Goal: Task Accomplishment & Management: Use online tool/utility

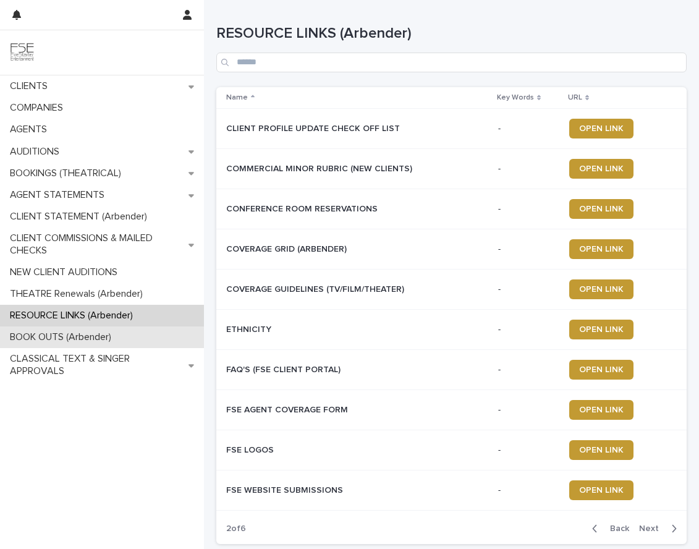
scroll to position [102, 0]
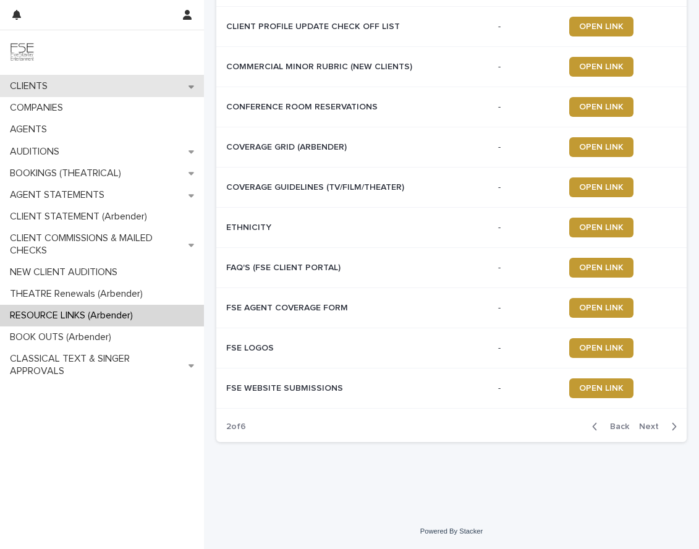
click at [31, 87] on p "CLIENTS" at bounding box center [31, 86] width 53 height 12
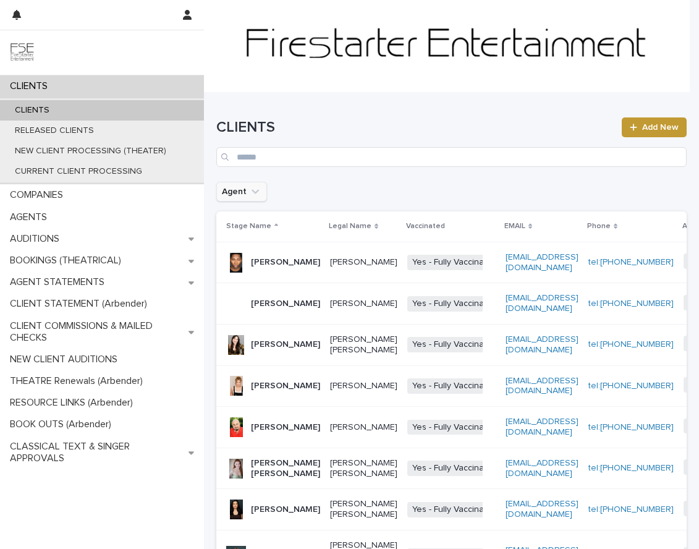
click at [252, 195] on icon "Agent" at bounding box center [255, 191] width 12 height 12
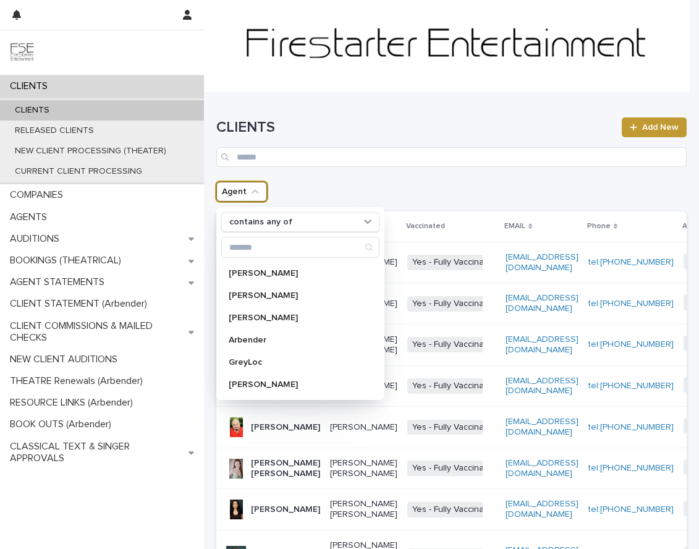
scroll to position [117, 0]
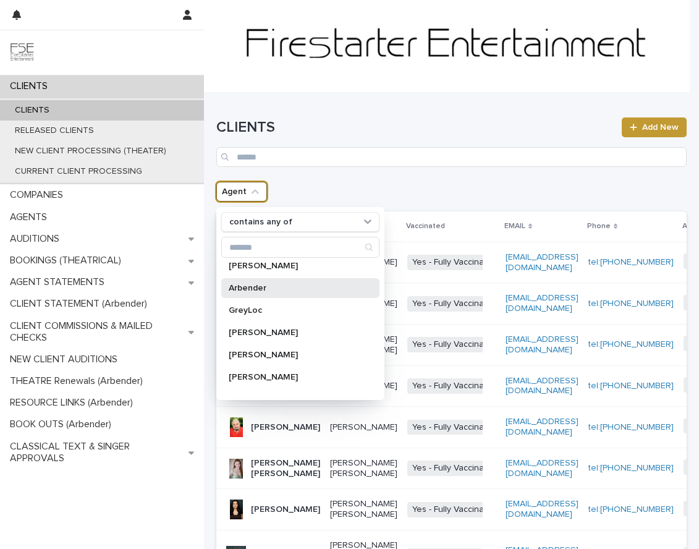
click at [263, 290] on p "Arbender" at bounding box center [294, 288] width 131 height 9
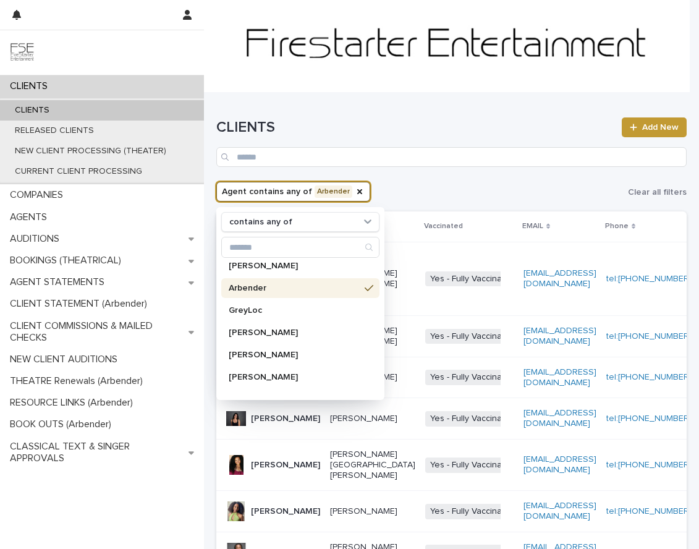
click at [444, 193] on div "Agent contains any of Arbender contains any of [PERSON_NAME] [PERSON_NAME] [PER…" at bounding box center [451, 192] width 470 height 20
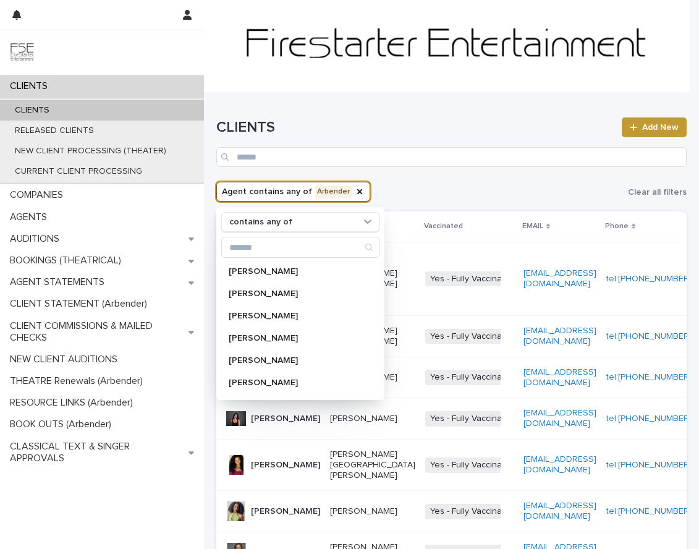
click at [442, 183] on div "Agent contains any of Arbender contains any of [PERSON_NAME] [PERSON_NAME] [PER…" at bounding box center [451, 192] width 470 height 20
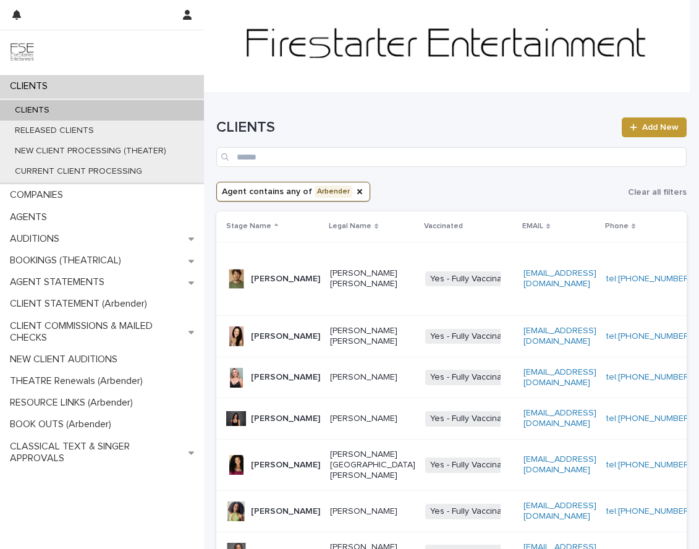
click at [330, 480] on p "[PERSON_NAME][GEOGRAPHIC_DATA] [PERSON_NAME]" at bounding box center [372, 464] width 85 height 31
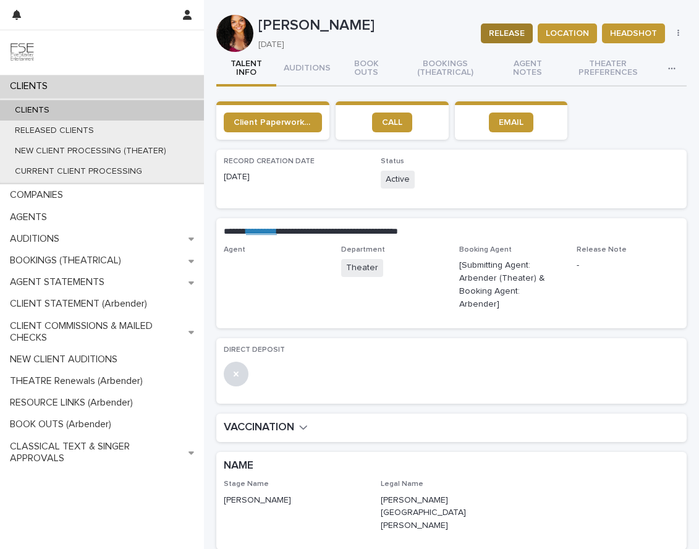
click at [503, 32] on span "RELEASE" at bounding box center [507, 33] width 36 height 12
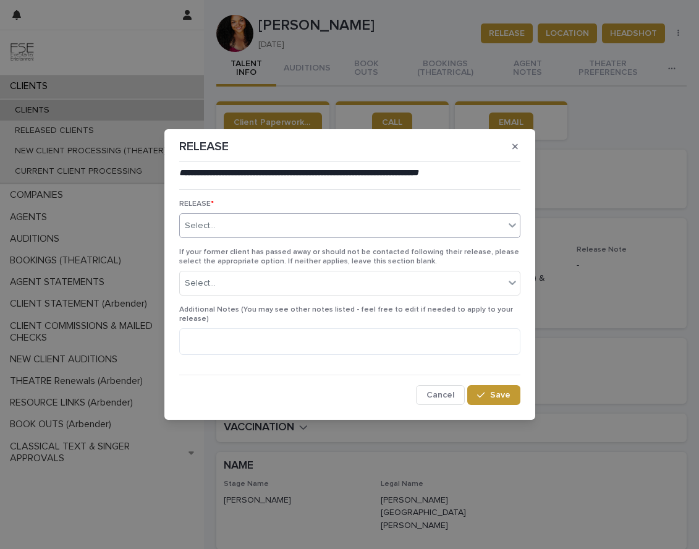
click at [229, 222] on div "Select..." at bounding box center [342, 226] width 324 height 20
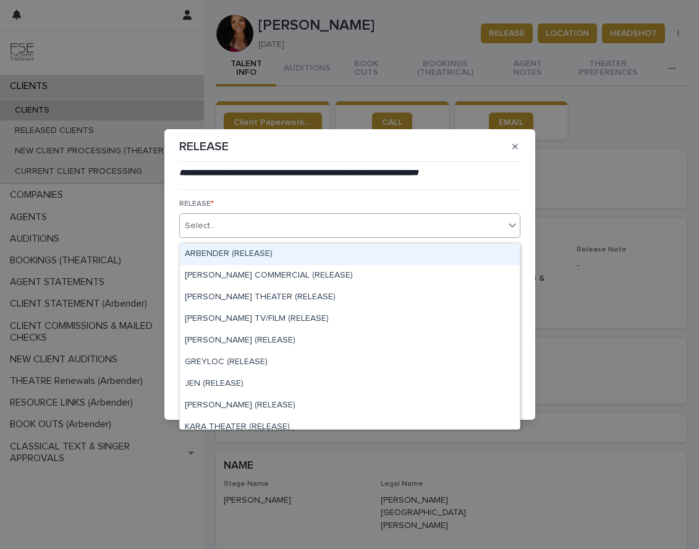
click at [216, 252] on div "ARBENDER (RELEASE)" at bounding box center [350, 254] width 340 height 22
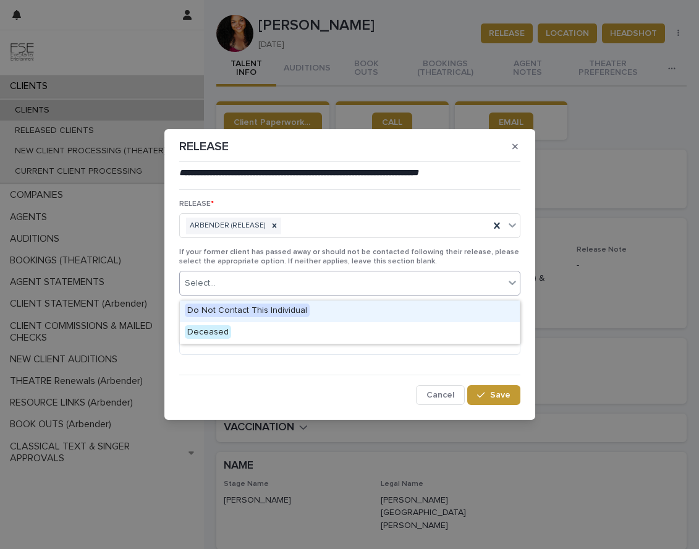
click at [224, 288] on div "Select..." at bounding box center [342, 283] width 324 height 20
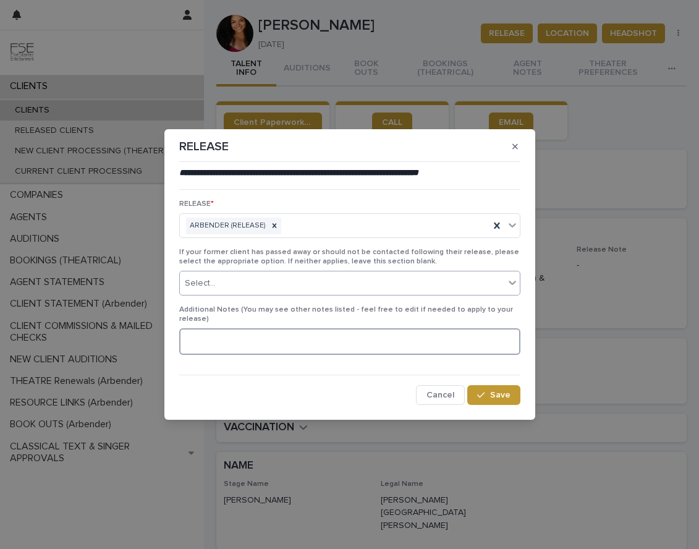
click at [226, 334] on textarea at bounding box center [349, 341] width 341 height 27
type textarea "**********"
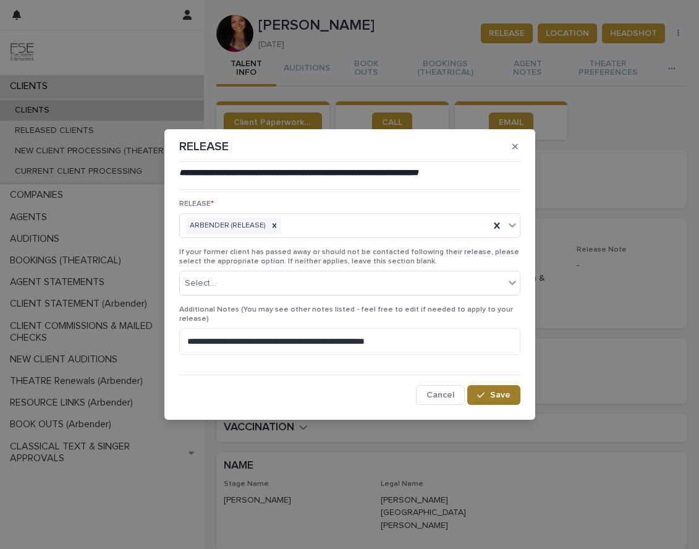
click at [497, 392] on span "Save" at bounding box center [500, 394] width 20 height 9
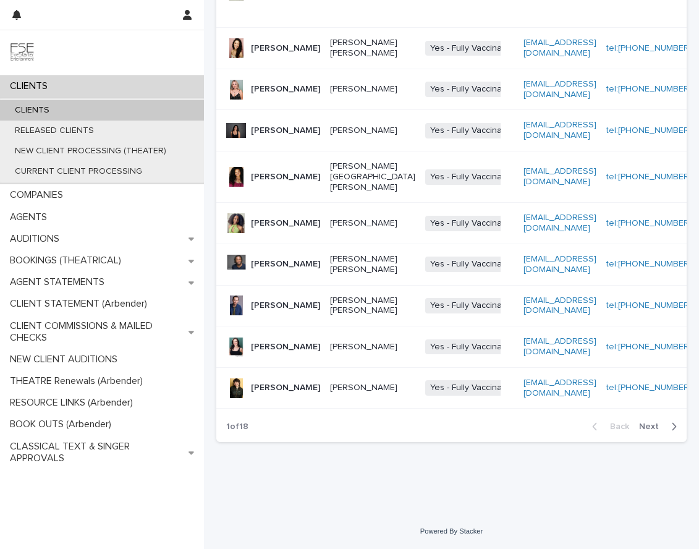
scroll to position [344, 0]
click at [641, 431] on span "Next" at bounding box center [652, 426] width 27 height 9
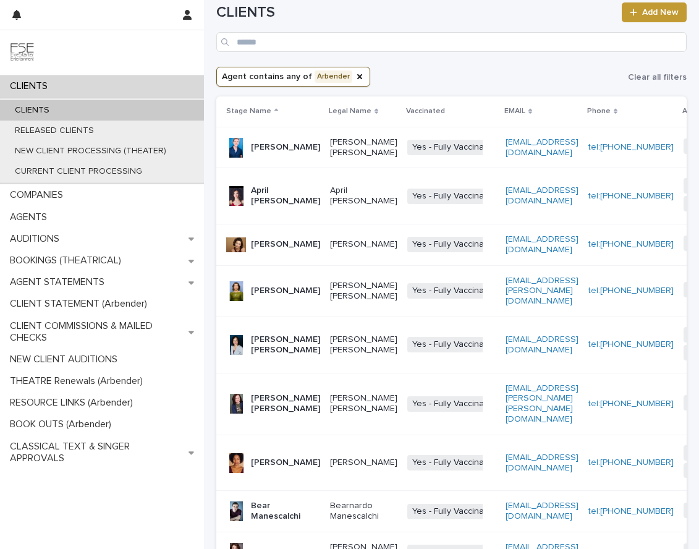
scroll to position [335, 0]
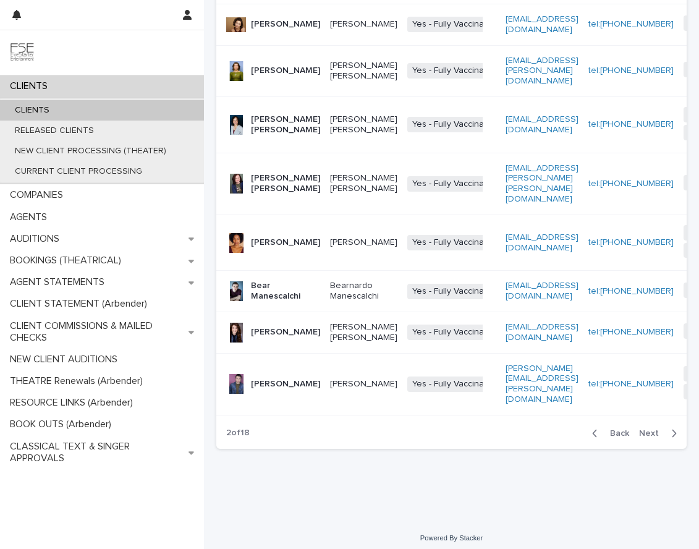
click at [641, 429] on span "Next" at bounding box center [652, 433] width 27 height 9
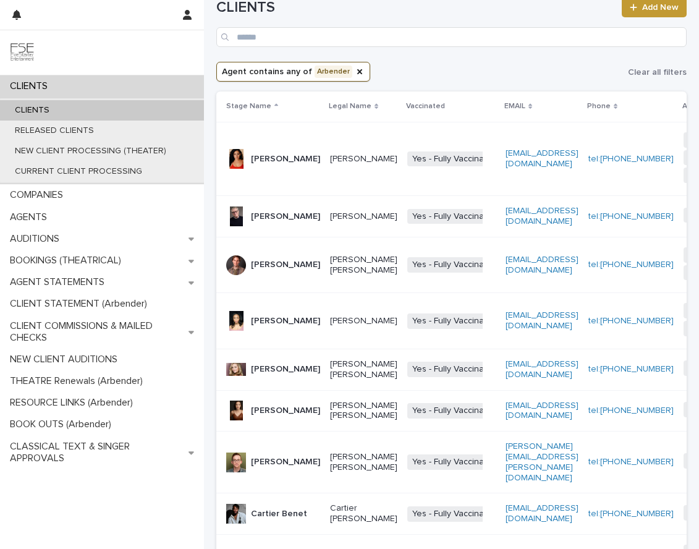
scroll to position [399, 0]
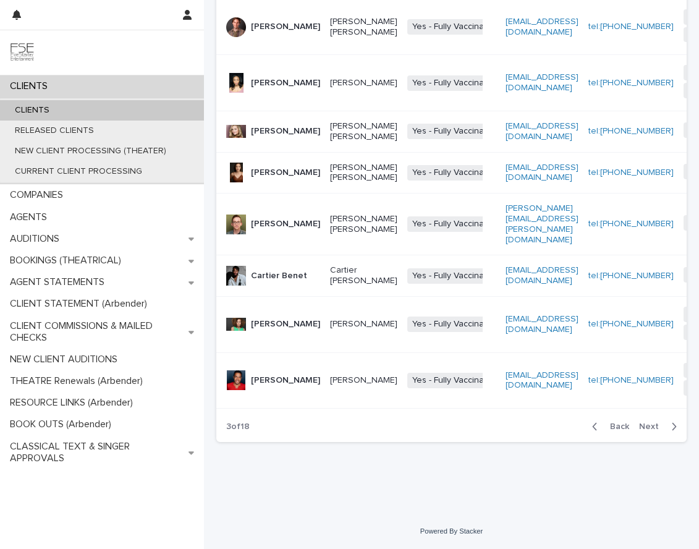
click at [643, 427] on span "Next" at bounding box center [652, 426] width 27 height 9
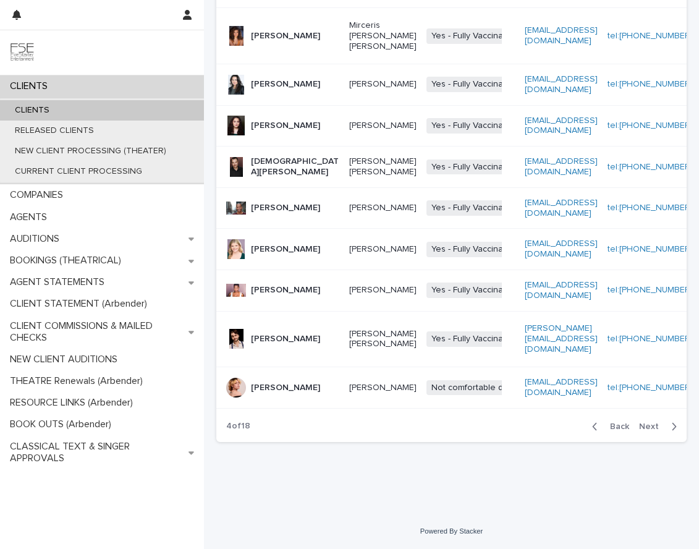
scroll to position [342, 0]
click at [644, 428] on span "Next" at bounding box center [652, 426] width 27 height 9
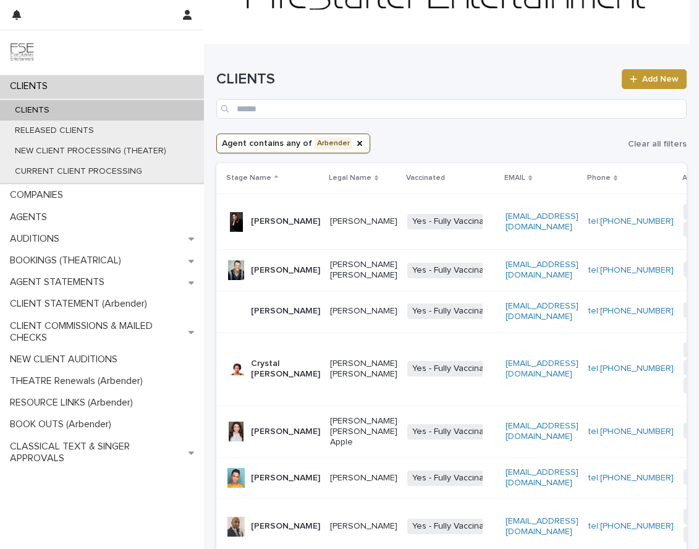
scroll to position [394, 0]
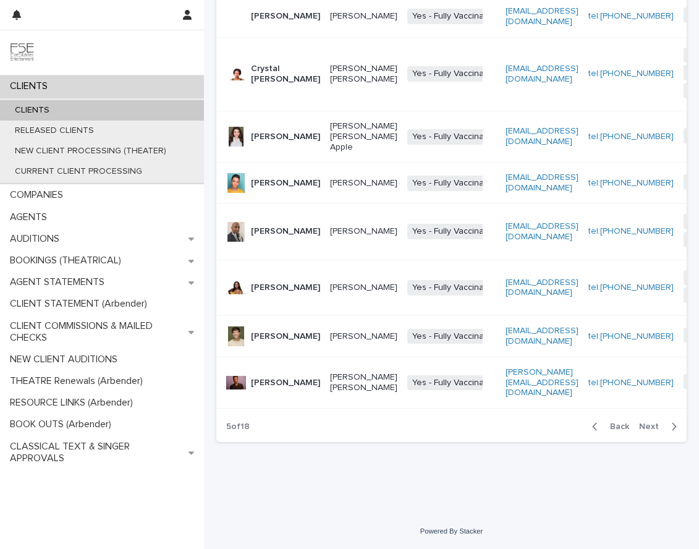
click at [640, 425] on span "Next" at bounding box center [652, 426] width 27 height 9
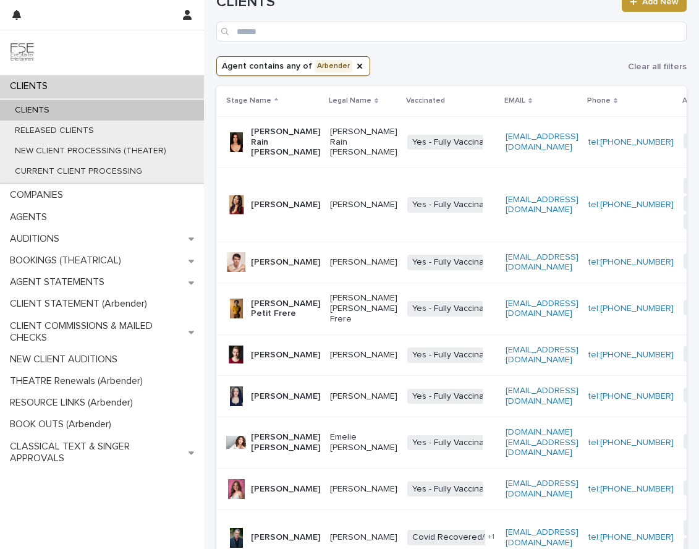
scroll to position [366, 0]
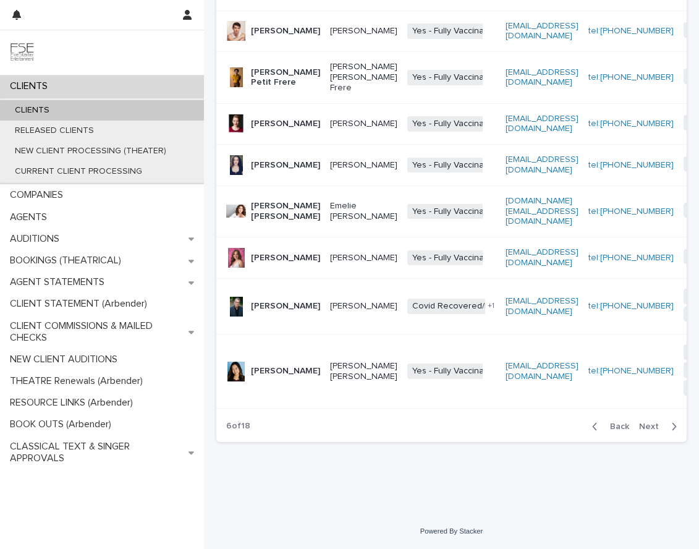
click at [641, 428] on span "Next" at bounding box center [652, 426] width 27 height 9
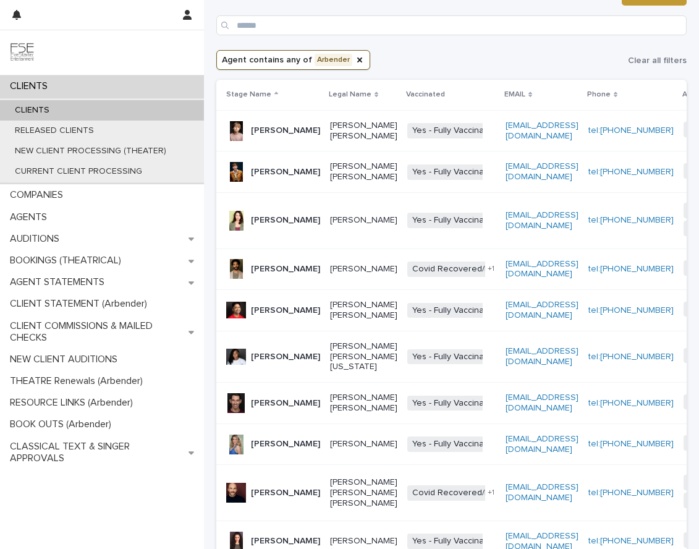
scroll to position [353, 0]
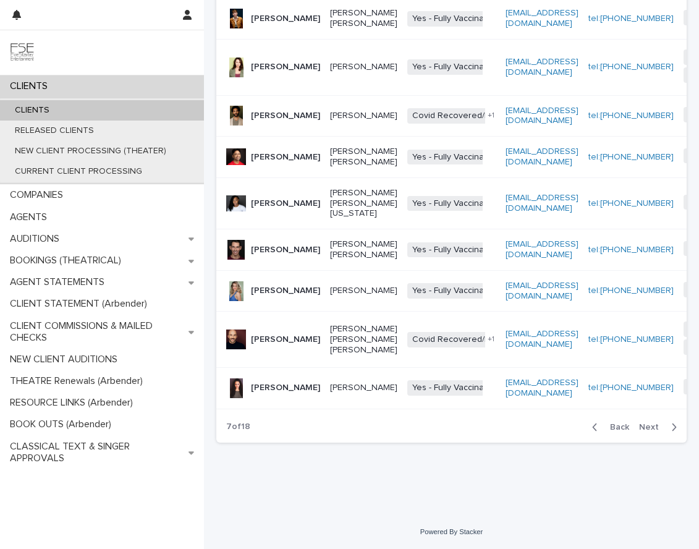
click at [643, 424] on span "Next" at bounding box center [652, 427] width 27 height 9
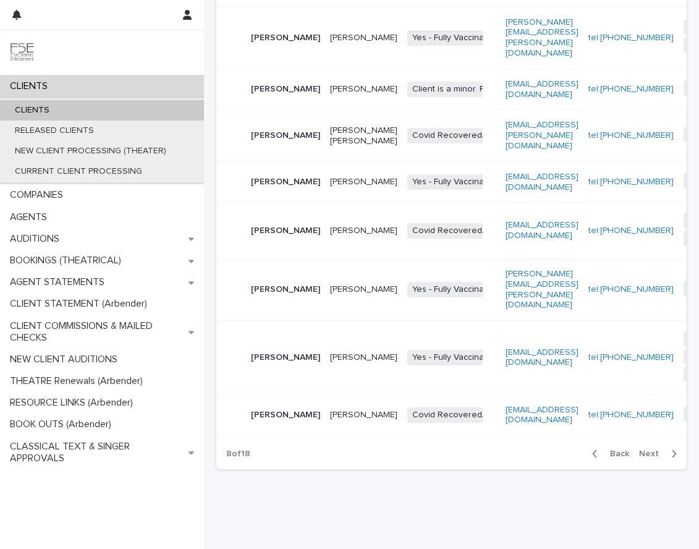
scroll to position [371, 0]
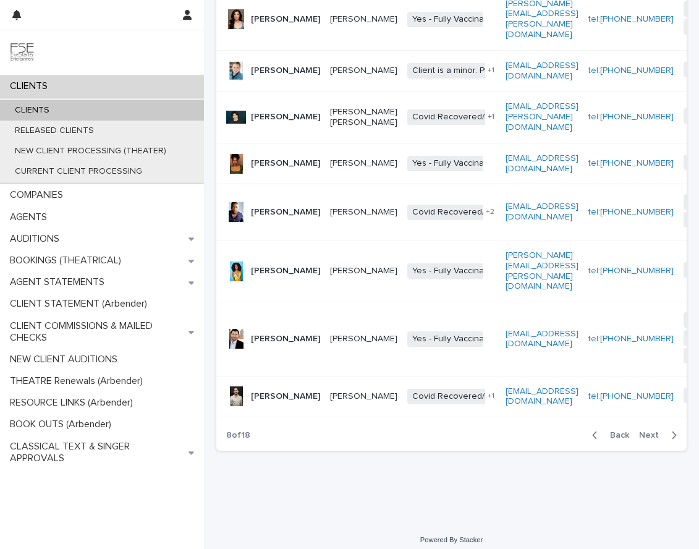
click at [270, 65] on p "[PERSON_NAME]" at bounding box center [285, 70] width 69 height 11
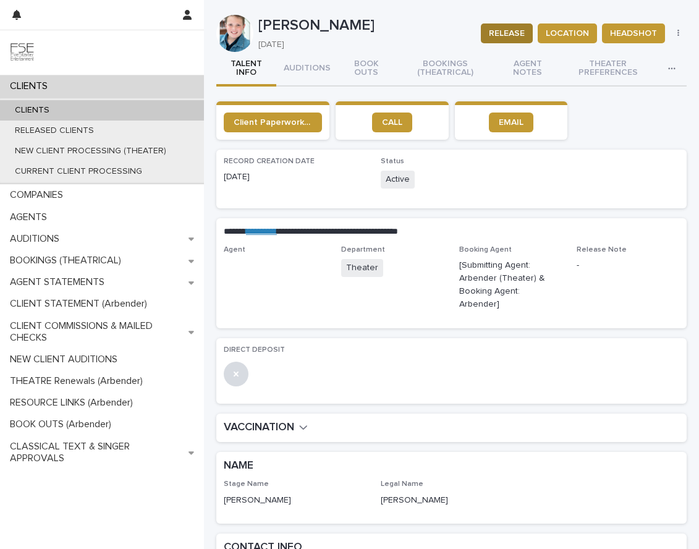
click at [500, 34] on span "RELEASE" at bounding box center [507, 33] width 36 height 12
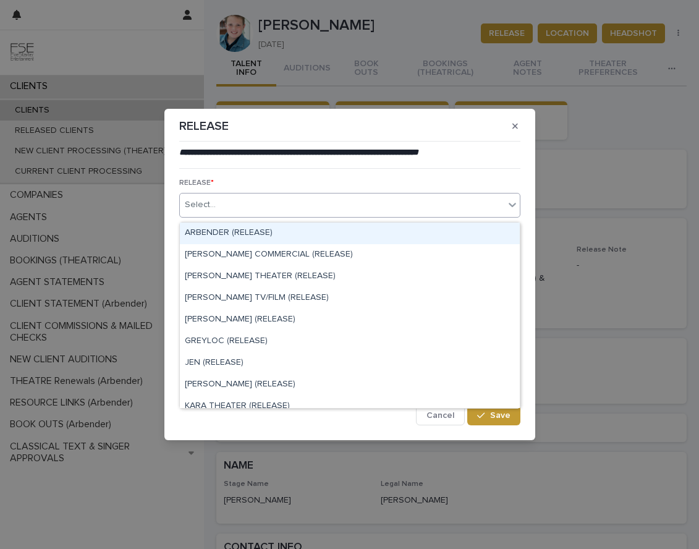
click at [335, 213] on div "Select..." at bounding box center [342, 205] width 324 height 20
click at [263, 234] on div "ARBENDER (RELEASE)" at bounding box center [350, 233] width 340 height 22
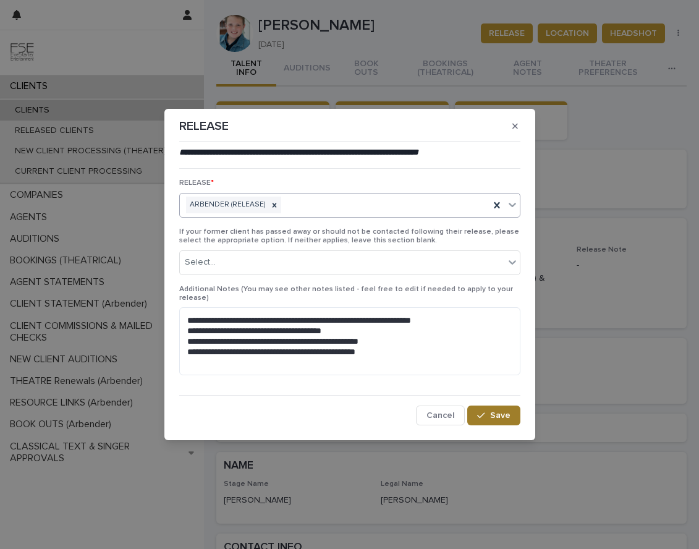
click at [502, 411] on span "Save" at bounding box center [500, 415] width 20 height 9
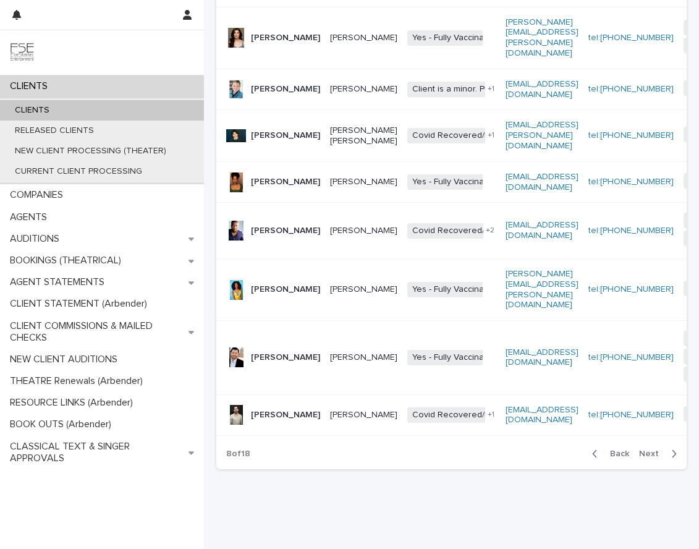
scroll to position [359, 0]
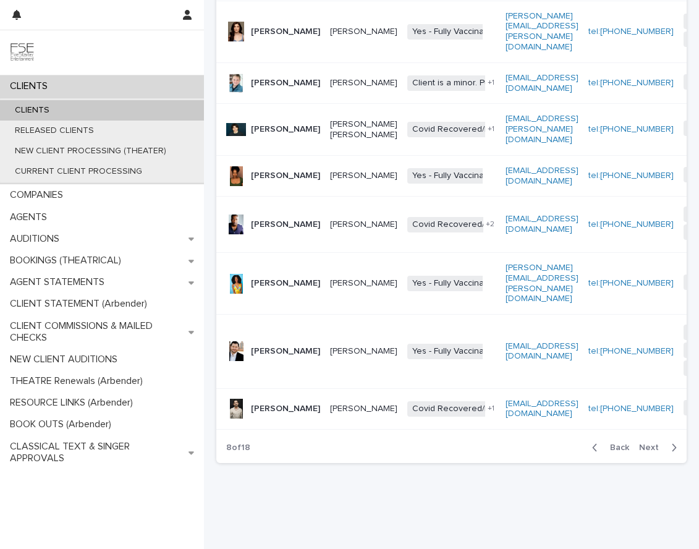
click at [642, 452] on span "Next" at bounding box center [652, 447] width 27 height 9
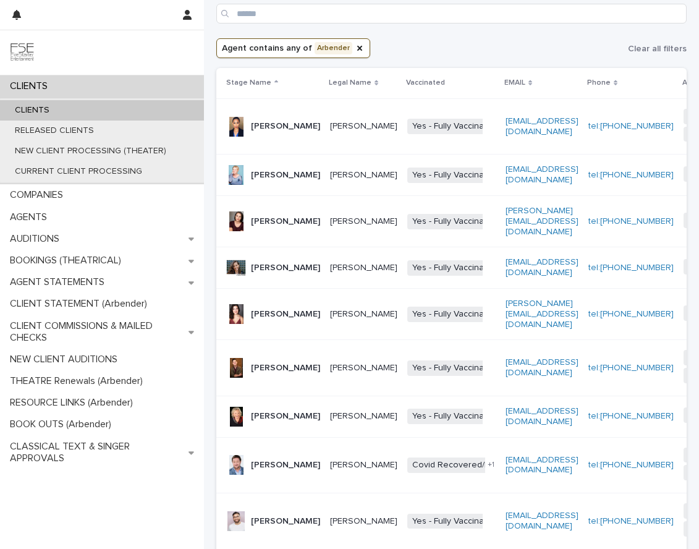
scroll to position [134, 0]
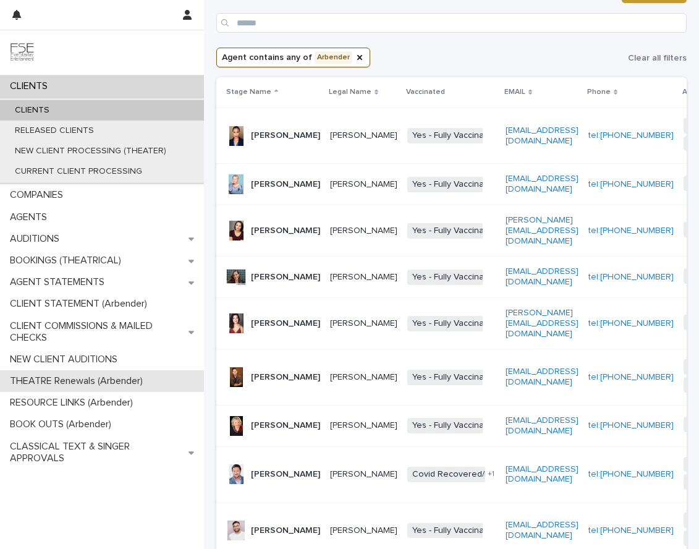
click at [47, 382] on p "THEATRE Renewals (Arbender)" at bounding box center [79, 381] width 148 height 12
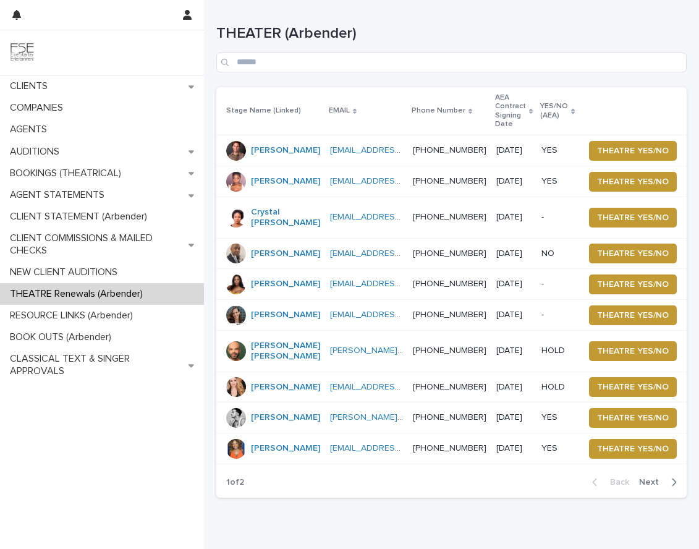
click at [403, 320] on p at bounding box center [366, 315] width 73 height 11
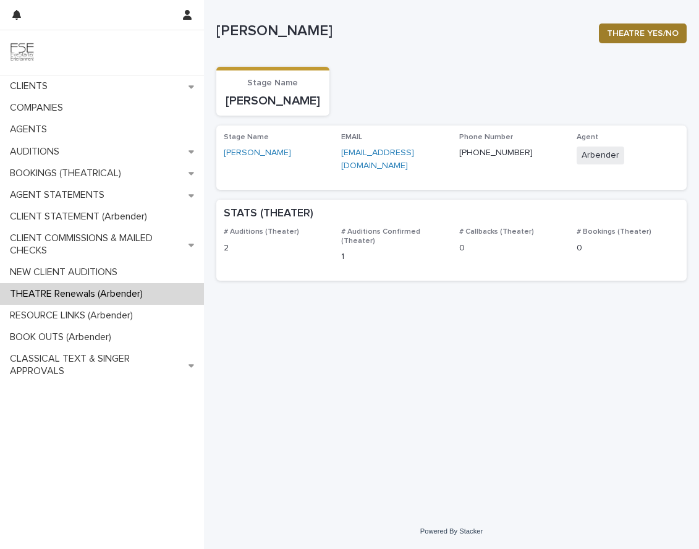
click at [631, 35] on span "THEATRE YES/NO" at bounding box center [643, 33] width 72 height 12
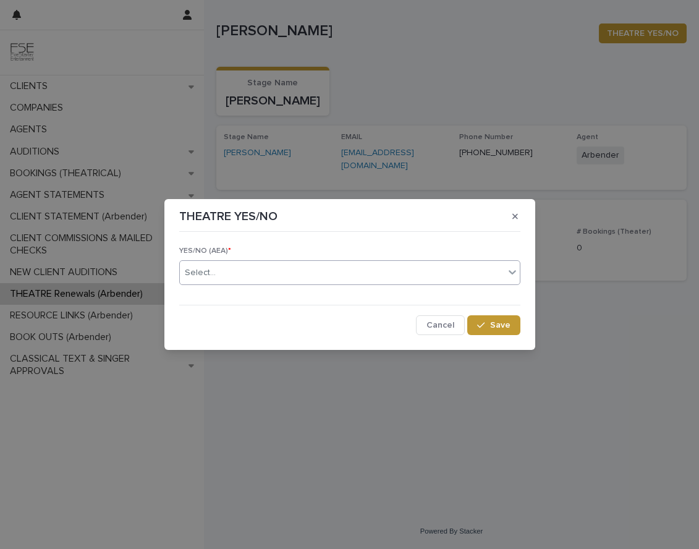
click at [250, 274] on div "Select..." at bounding box center [342, 273] width 324 height 20
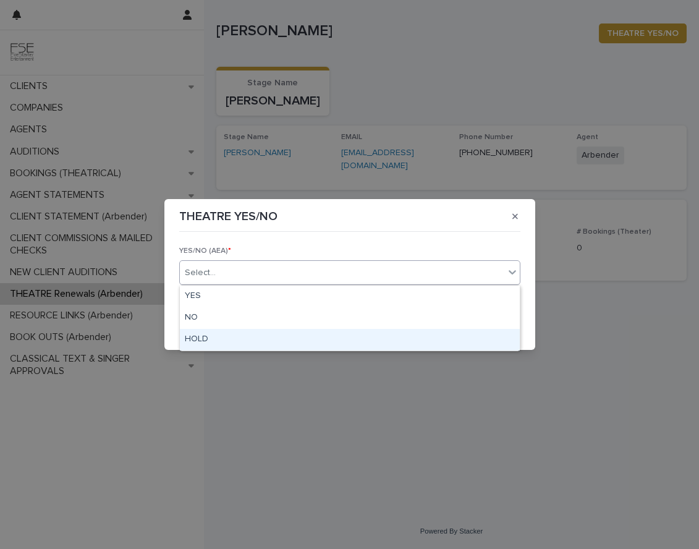
click at [220, 340] on div "HOLD" at bounding box center [350, 340] width 340 height 22
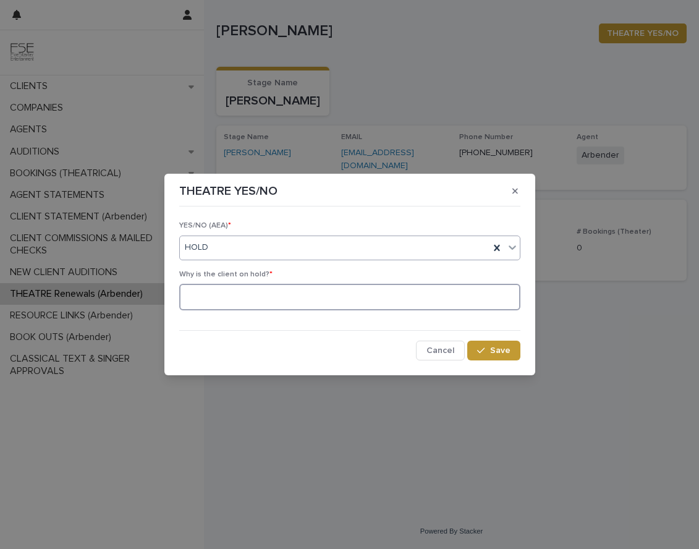
click at [230, 291] on textarea at bounding box center [349, 297] width 341 height 27
click at [357, 299] on textarea "**********" at bounding box center [349, 297] width 341 height 27
click at [227, 297] on textarea "**********" at bounding box center [349, 297] width 341 height 27
type textarea "**********"
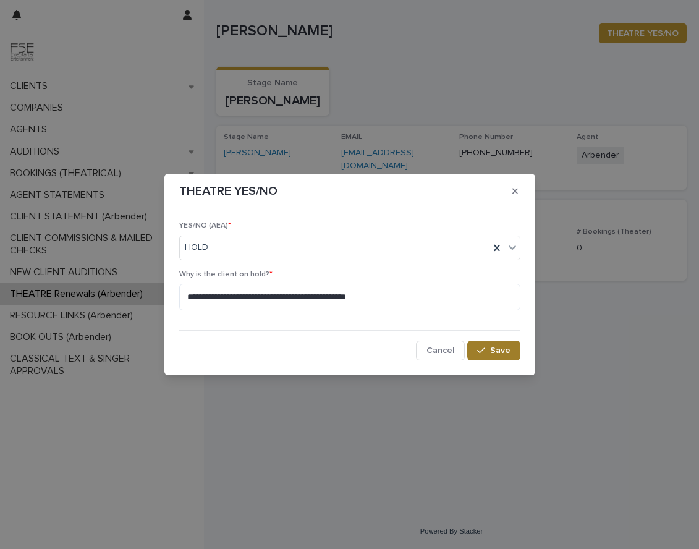
click at [500, 359] on button "Save" at bounding box center [493, 350] width 53 height 20
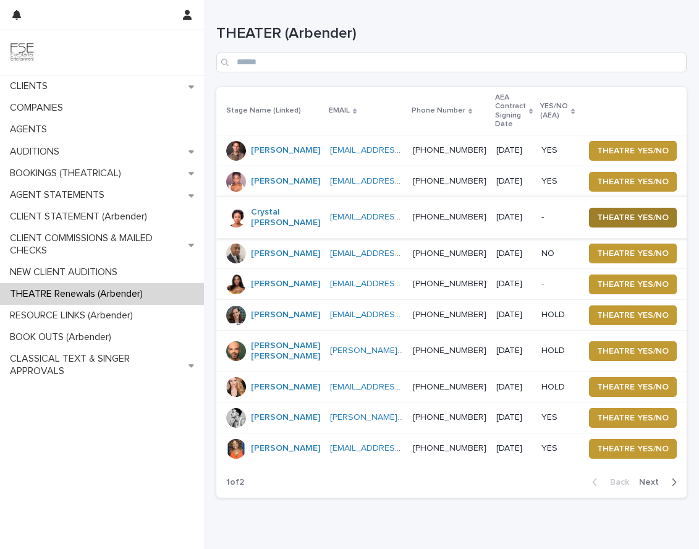
click at [623, 224] on span "THEATRE YES/NO" at bounding box center [633, 217] width 72 height 12
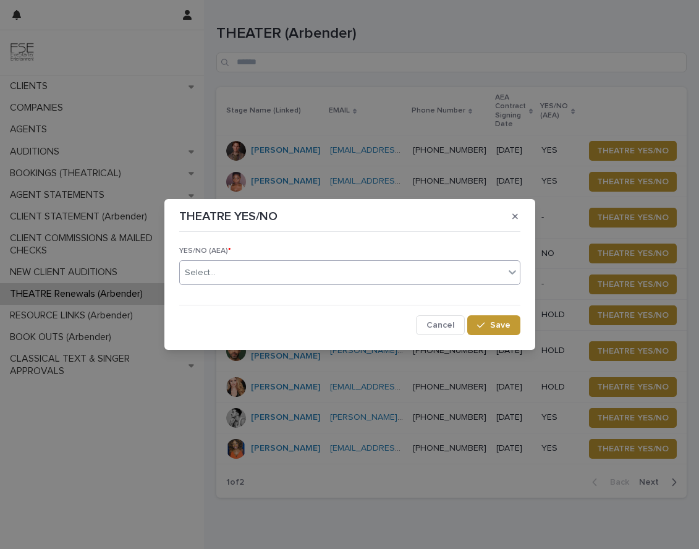
click at [256, 277] on div "Select..." at bounding box center [342, 273] width 324 height 20
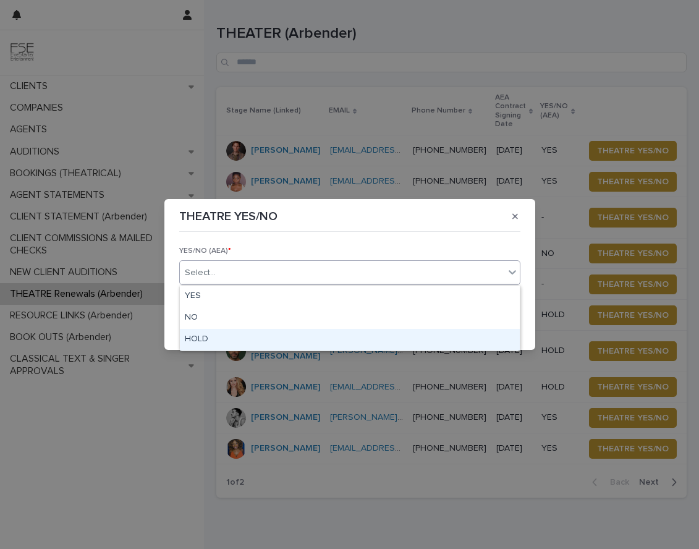
drag, startPoint x: 225, startPoint y: 305, endPoint x: 215, endPoint y: 339, distance: 35.4
click at [215, 339] on div "HOLD" at bounding box center [350, 340] width 340 height 22
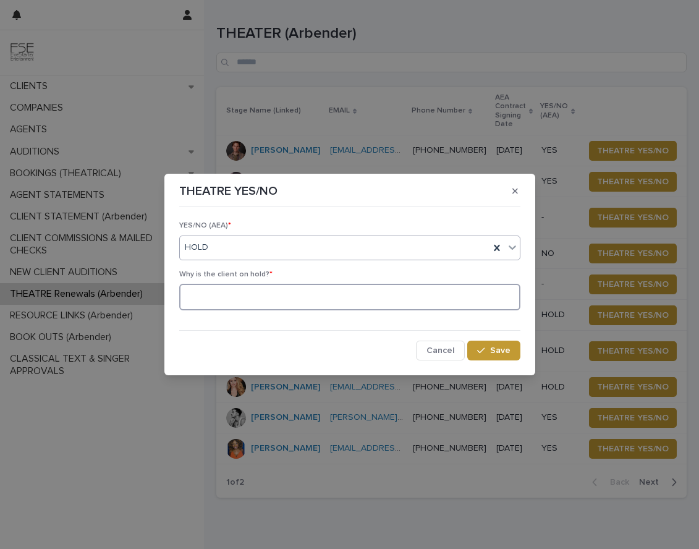
click at [306, 293] on textarea at bounding box center [349, 297] width 341 height 27
type textarea "**********"
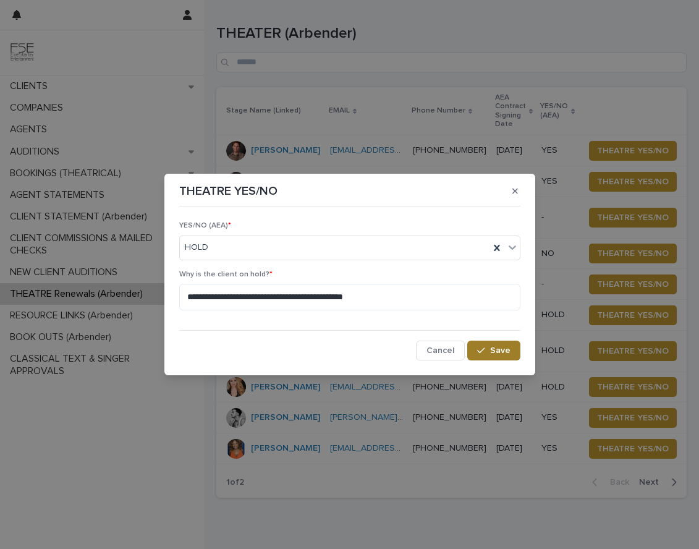
click at [500, 355] on button "Save" at bounding box center [493, 350] width 53 height 20
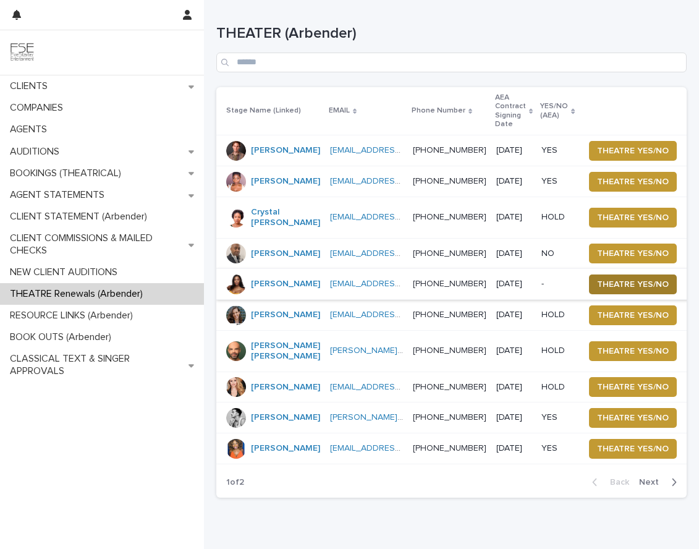
click at [608, 290] on span "THEATRE YES/NO" at bounding box center [633, 284] width 72 height 12
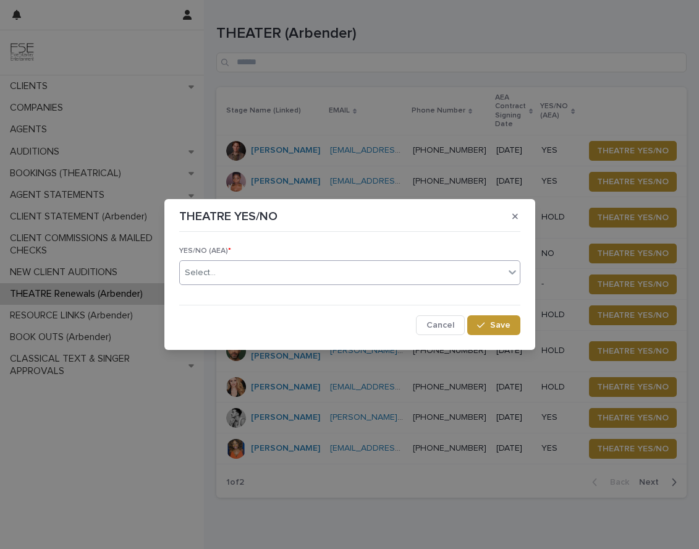
click at [213, 271] on div "Select..." at bounding box center [200, 272] width 31 height 13
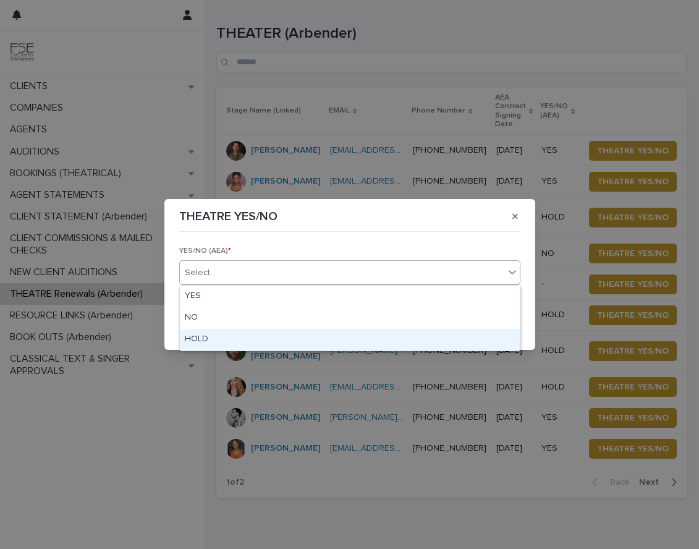
click at [204, 340] on div "HOLD" at bounding box center [350, 340] width 340 height 22
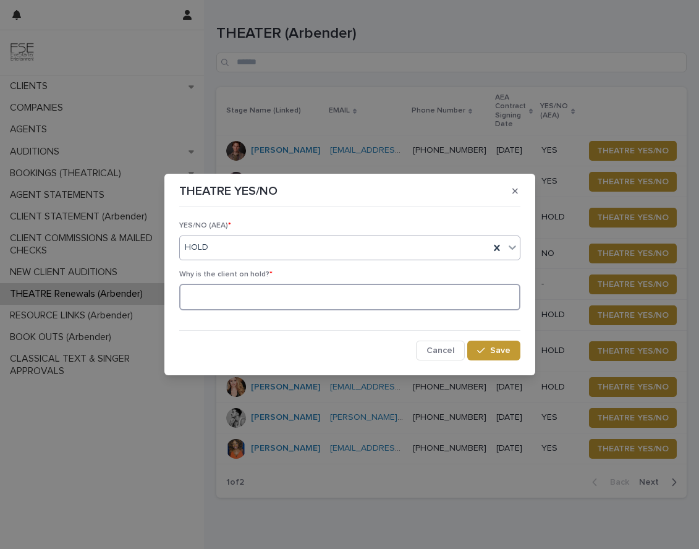
click at [301, 298] on textarea at bounding box center [349, 297] width 341 height 27
type textarea "**********"
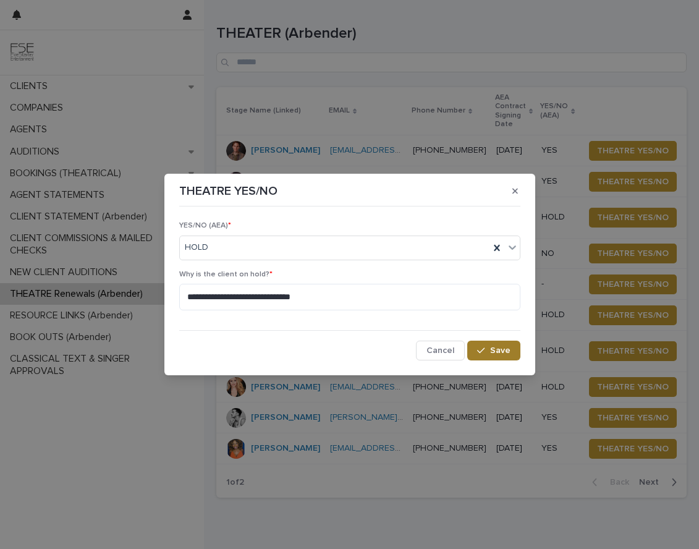
click at [496, 354] on button "Save" at bounding box center [493, 350] width 53 height 20
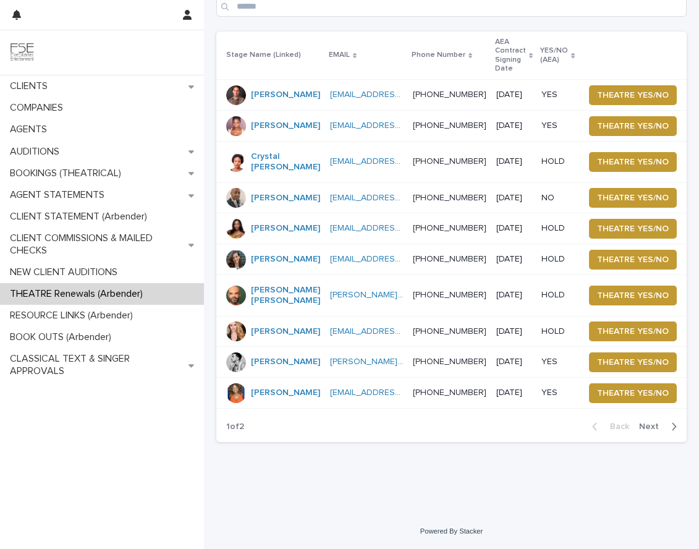
scroll to position [169, 0]
click at [644, 425] on span "Next" at bounding box center [652, 426] width 27 height 9
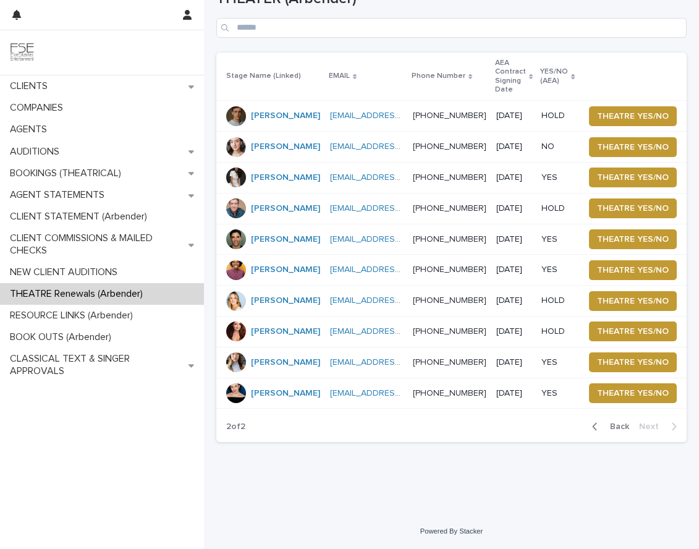
scroll to position [128, 0]
